Goal: Find specific page/section: Find specific page/section

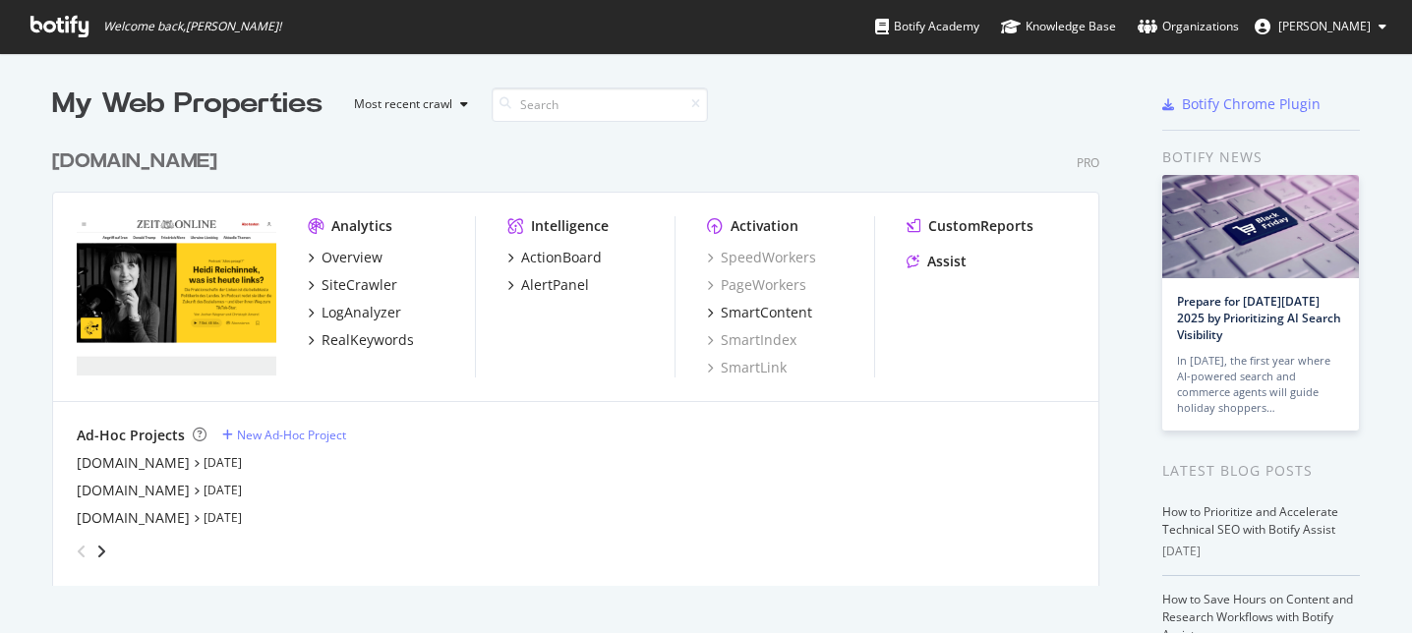
scroll to position [633, 1412]
click at [397, 543] on div "grid" at bounding box center [572, 547] width 1006 height 39
click at [399, 463] on div "[DOMAIN_NAME] [DATE]" at bounding box center [576, 463] width 998 height 20
click at [402, 436] on div "Ad-Hoc Projects New Ad-Hoc Project" at bounding box center [576, 436] width 998 height 20
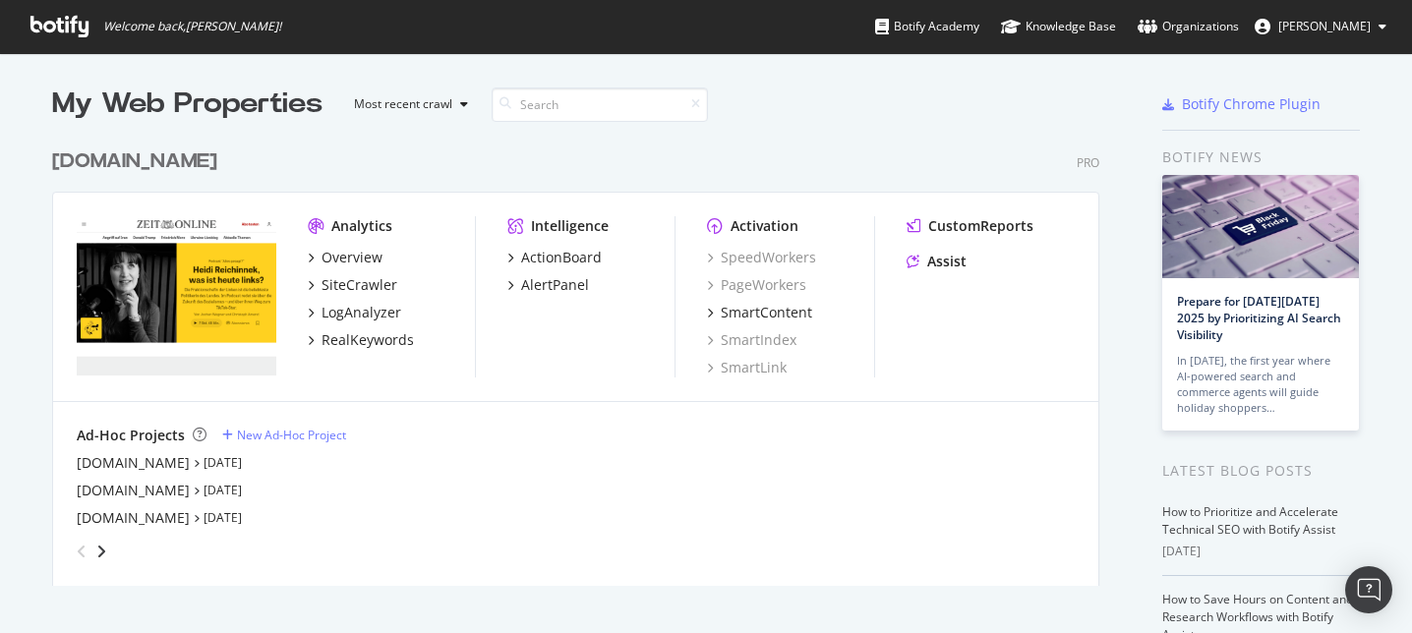
click at [853, 118] on div "My Web Properties Most recent crawl" at bounding box center [515, 104] width 927 height 39
